Goal: Obtain resource: Download file/media

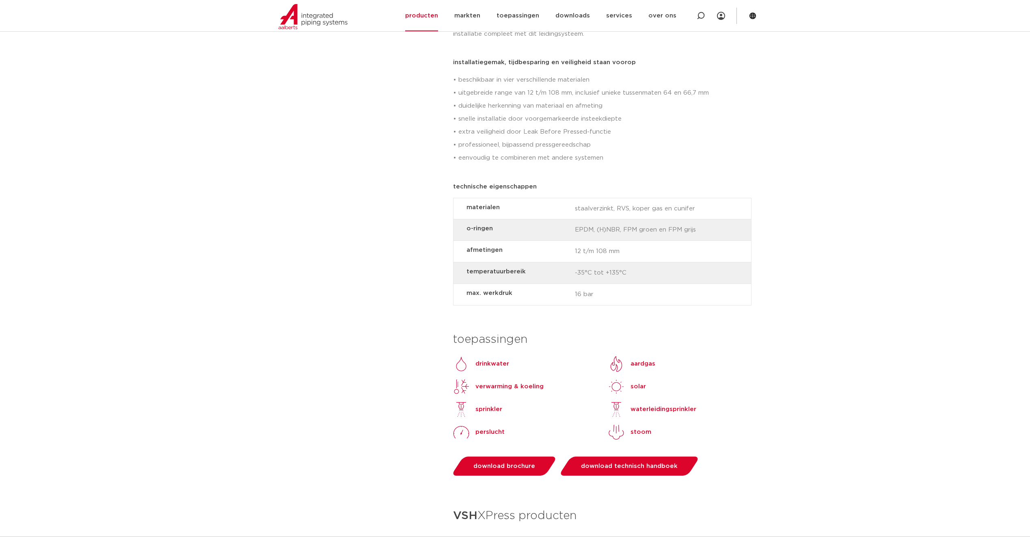
scroll to position [487, 0]
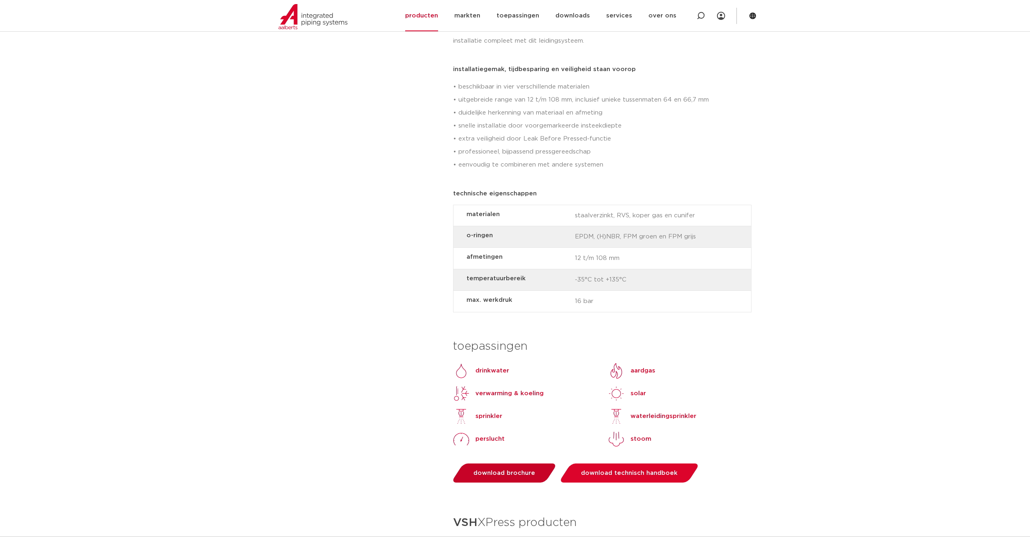
click at [513, 465] on link "download brochure" at bounding box center [504, 472] width 107 height 19
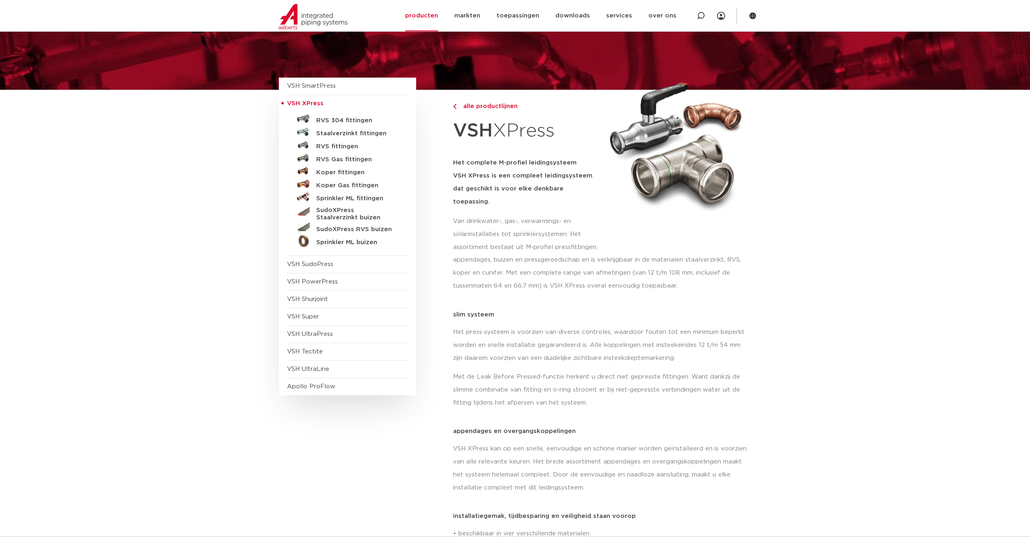
scroll to position [0, 0]
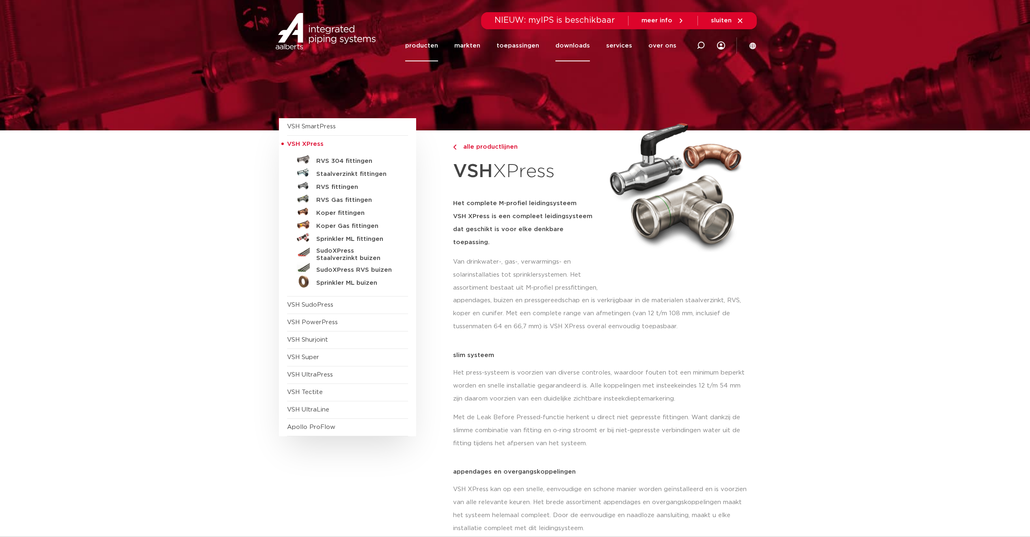
click at [578, 42] on link "downloads" at bounding box center [572, 45] width 35 height 31
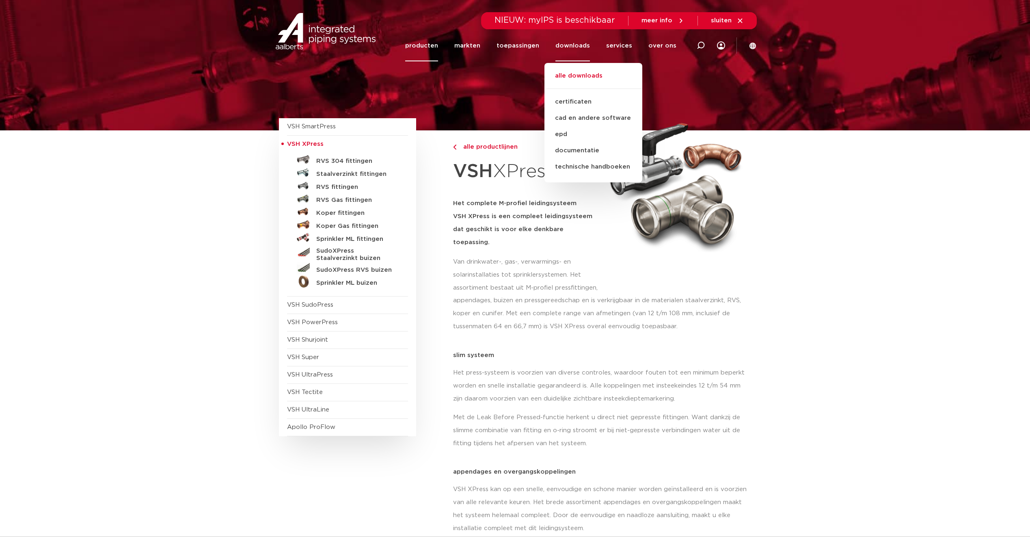
click at [579, 71] on link "alle downloads" at bounding box center [593, 80] width 98 height 18
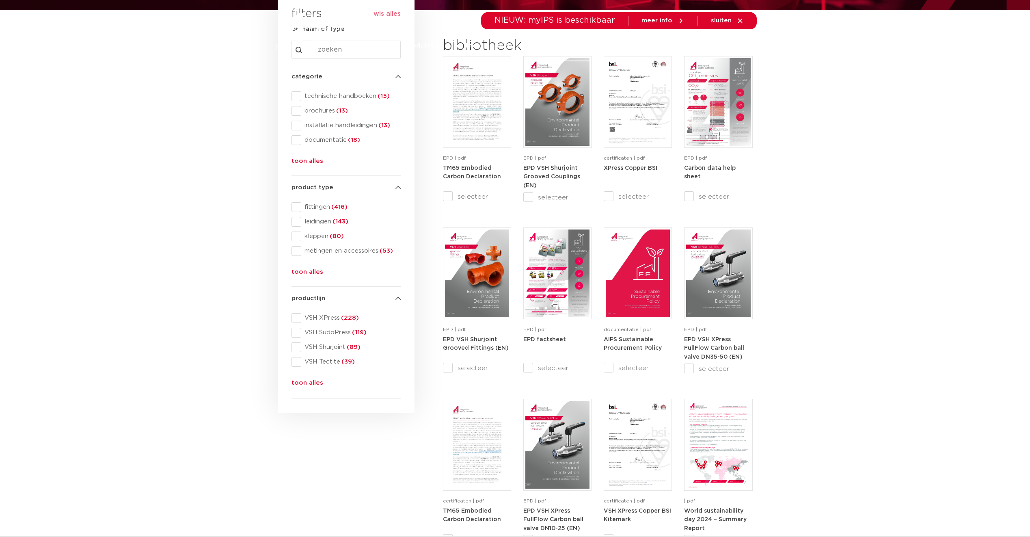
scroll to position [2, 0]
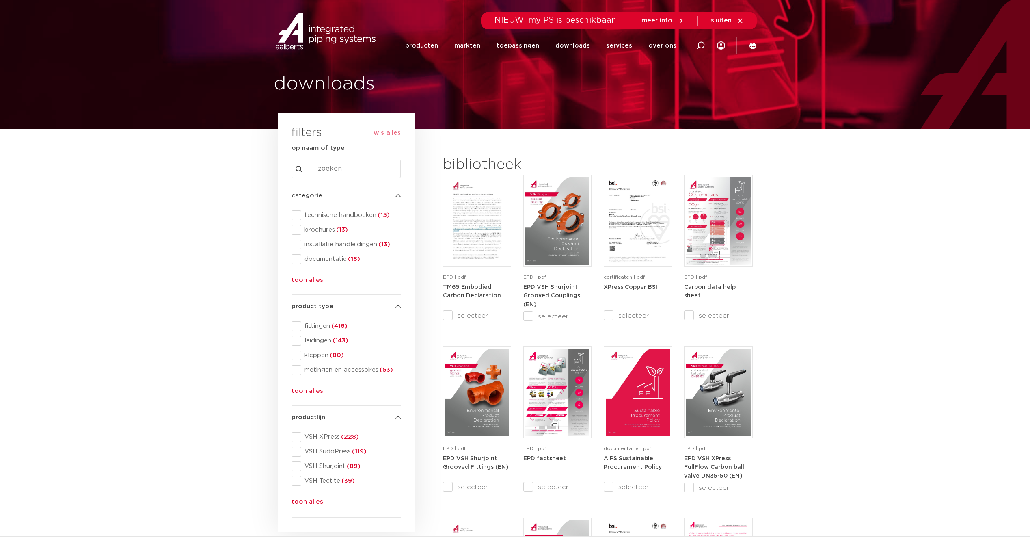
click at [697, 45] on icon at bounding box center [701, 45] width 8 height 8
type input "manifolds"
click button "Zoeken" at bounding box center [0, 0] width 0 height 0
